Goal: Navigation & Orientation: Understand site structure

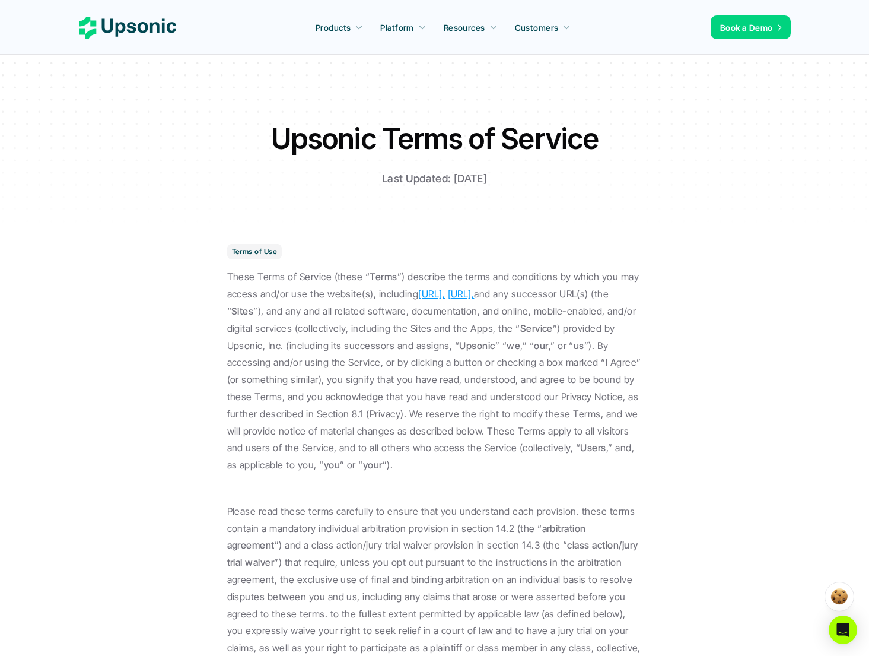
click at [475, 292] on link "http://cloud.upsonic.ai/," at bounding box center [461, 294] width 27 height 12
click at [445, 288] on link "http://upsonic.ai/," at bounding box center [431, 294] width 27 height 12
click at [475, 292] on link "http://cloud.upsonic.ai/," at bounding box center [461, 294] width 27 height 12
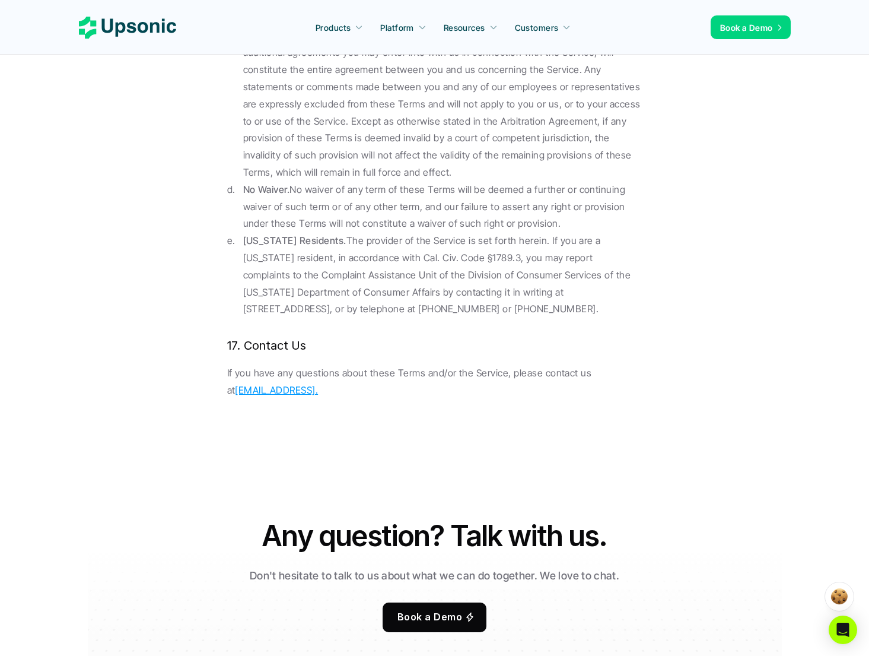
scroll to position [13196, 0]
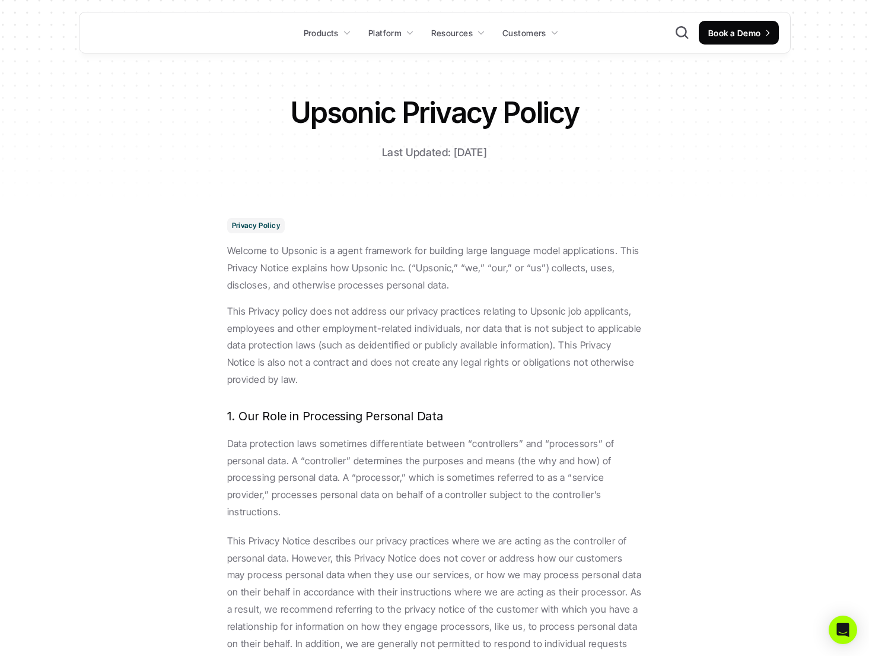
scroll to position [2476, 0]
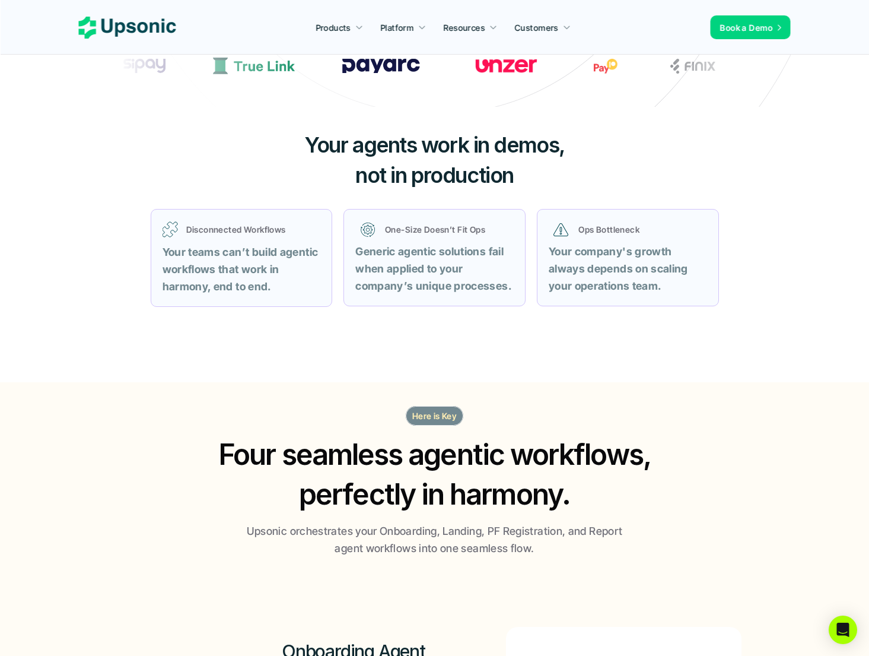
scroll to position [450, 0]
